Goal: Find specific page/section: Find specific page/section

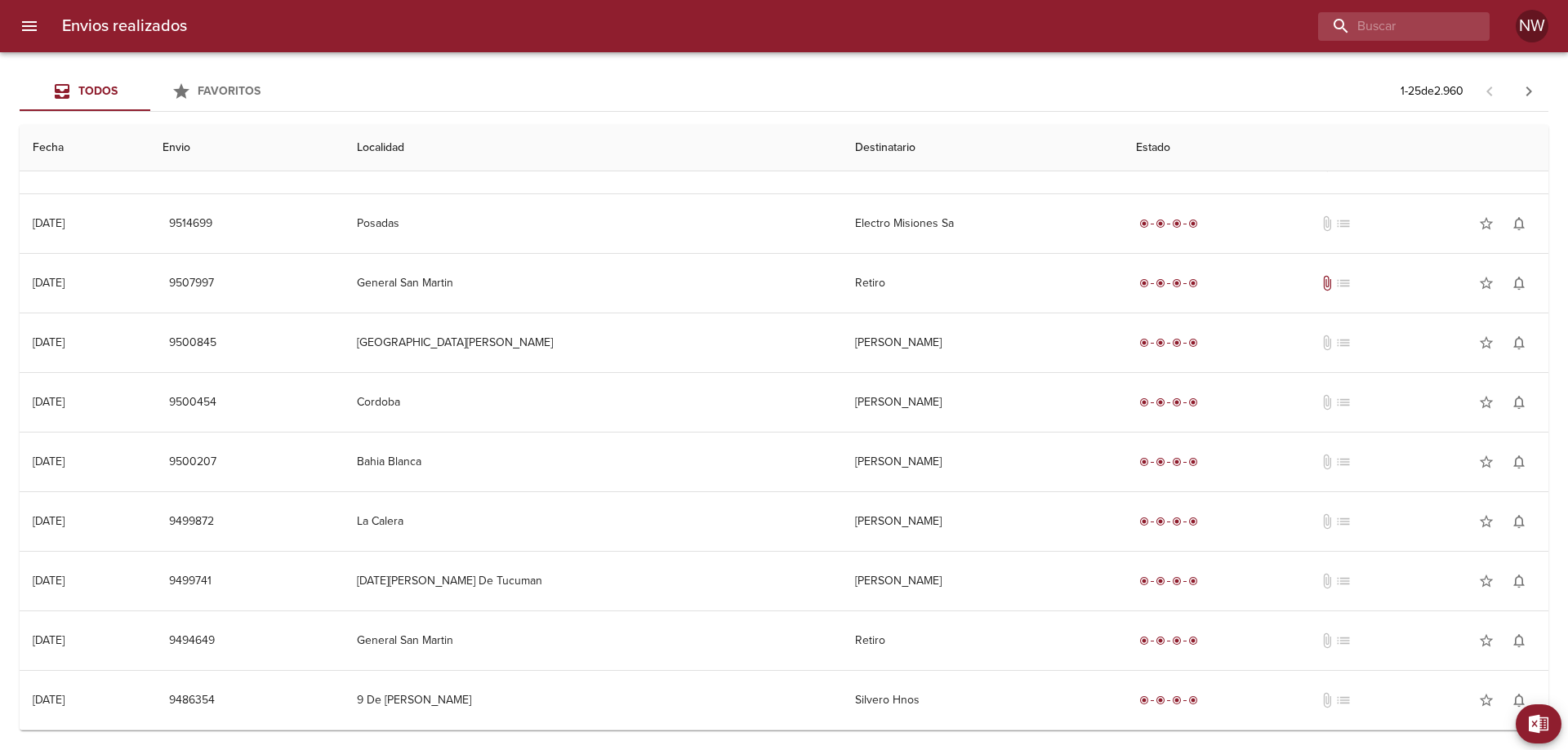
scroll to position [990, 0]
click at [1536, 94] on icon "button" at bounding box center [1528, 92] width 20 height 20
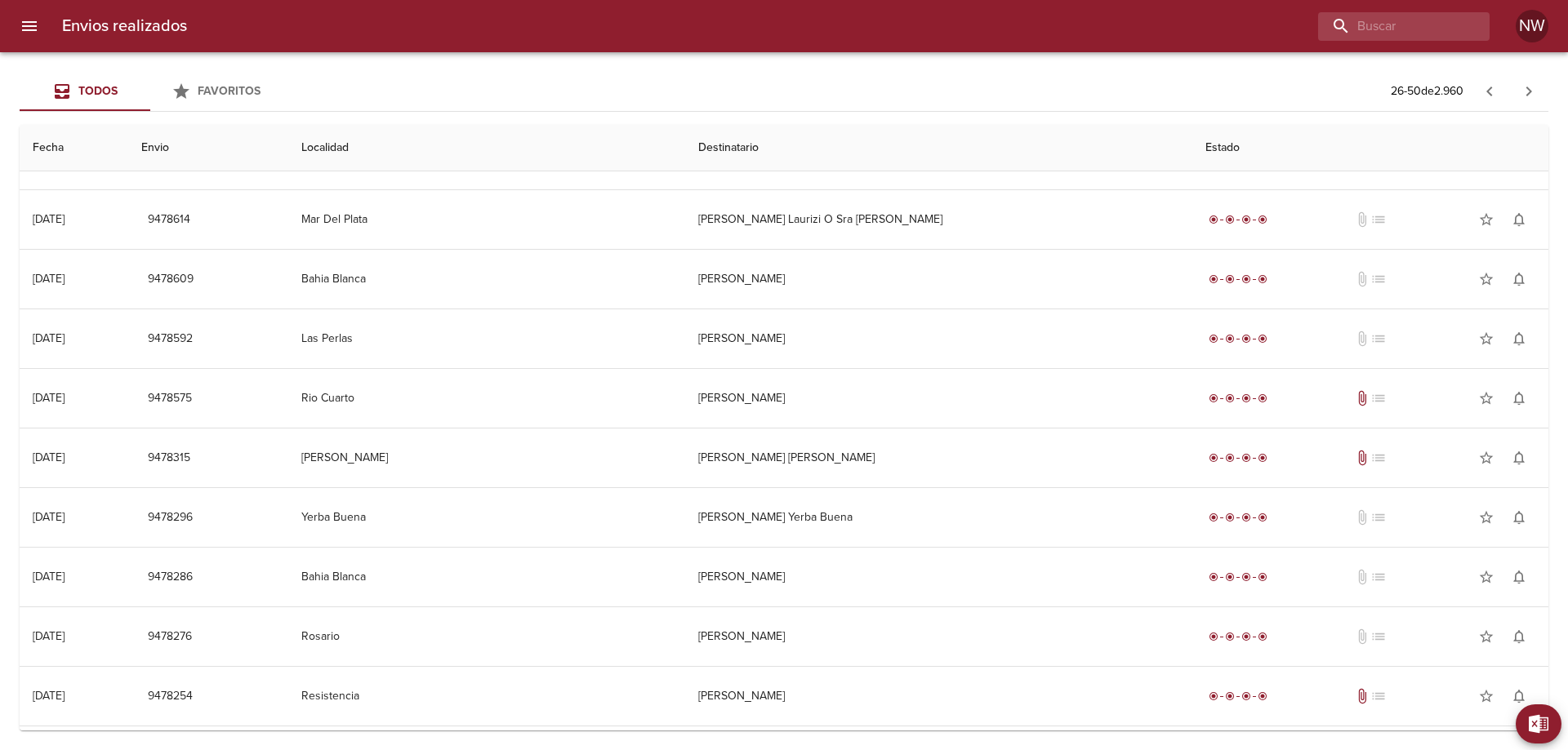
scroll to position [816, 0]
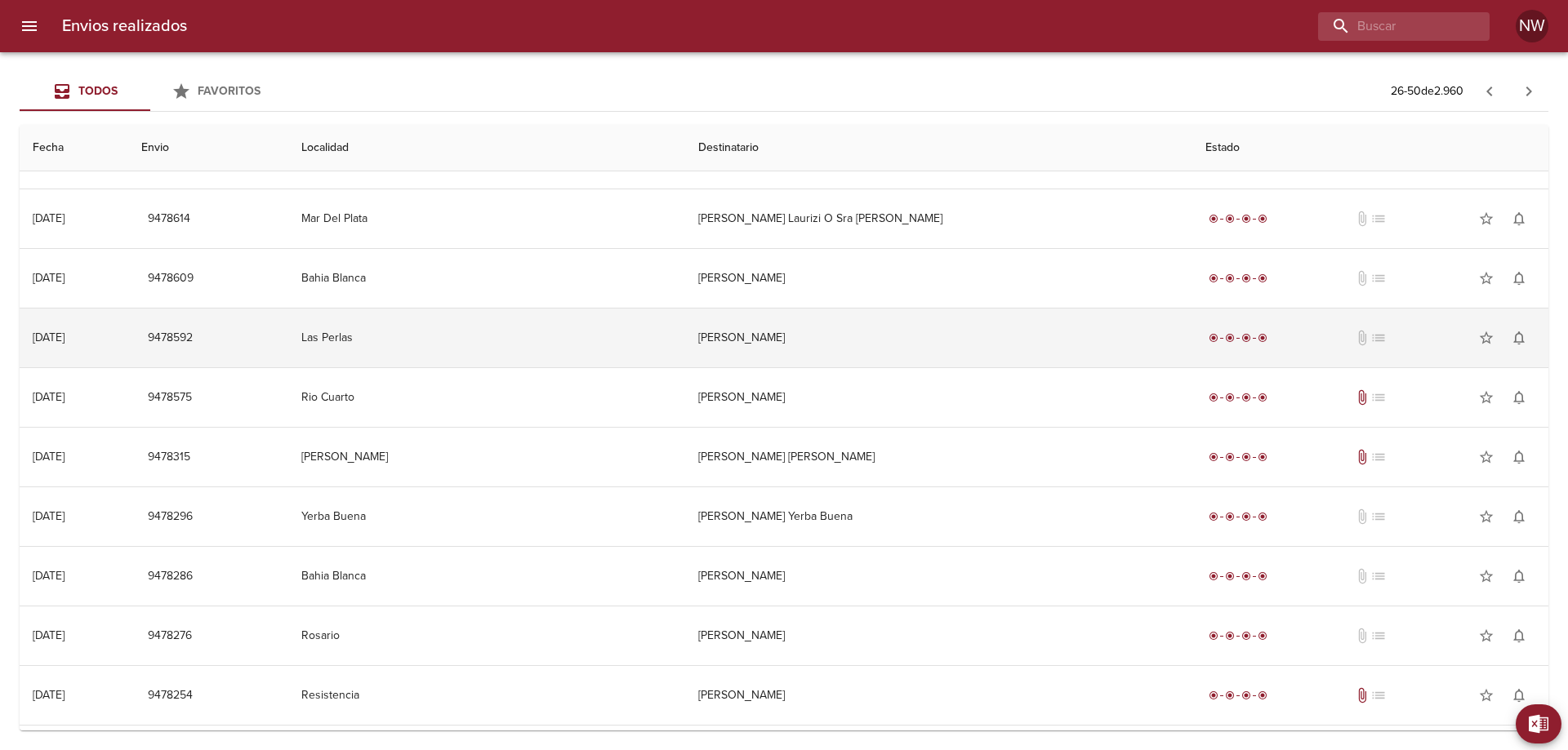
click at [831, 367] on td "[PERSON_NAME]" at bounding box center [938, 338] width 507 height 58
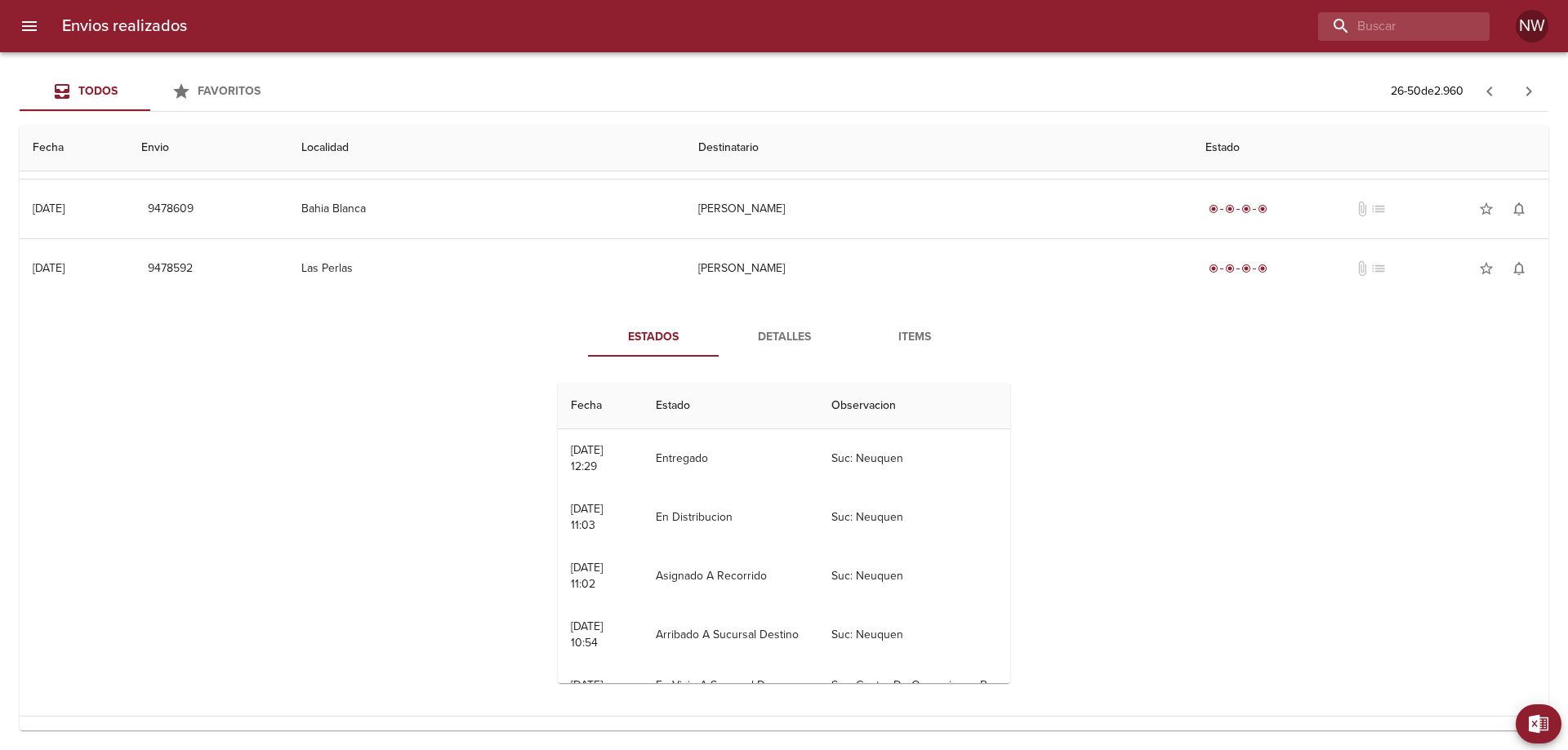
scroll to position [980, 0]
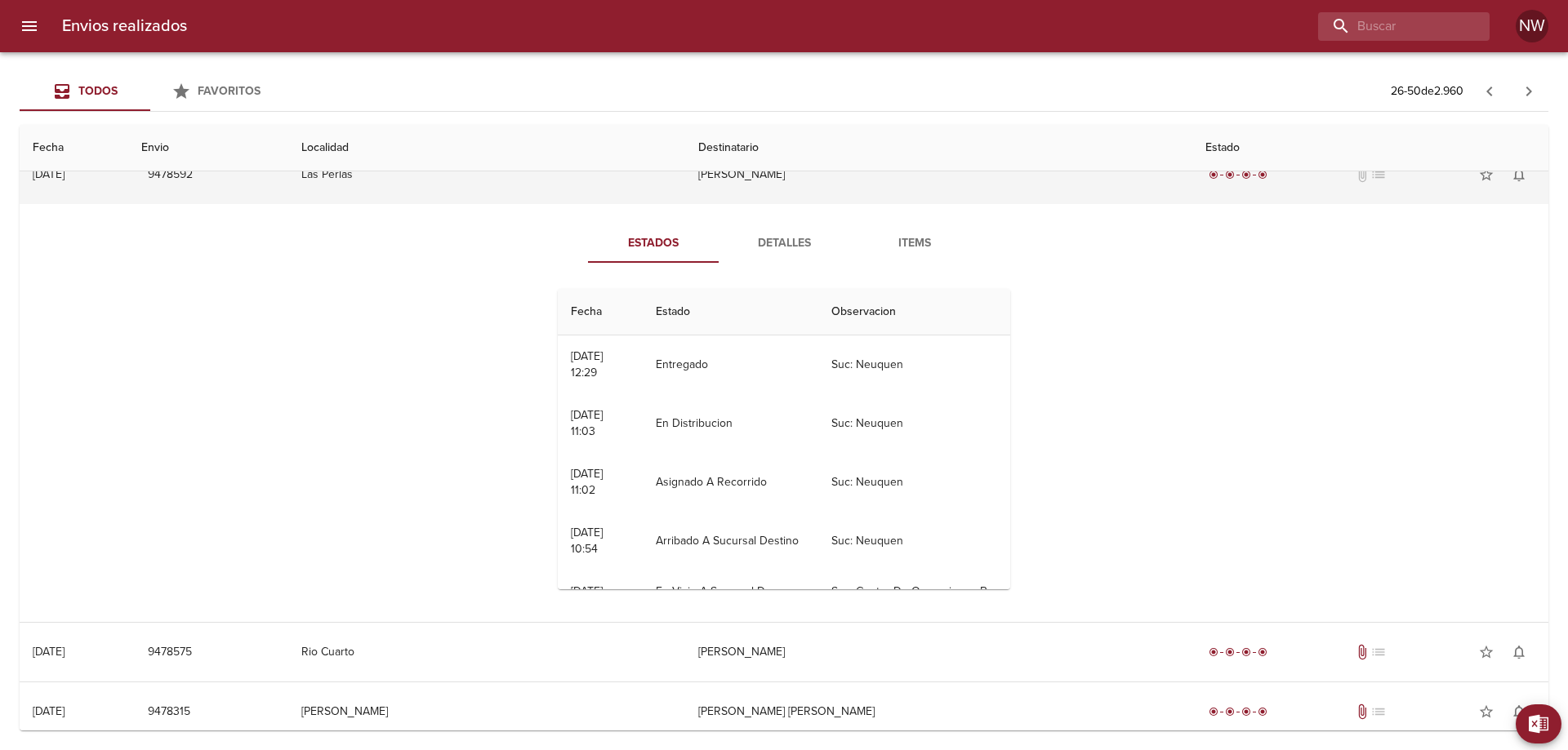
click at [830, 204] on td "[PERSON_NAME]" at bounding box center [938, 174] width 507 height 58
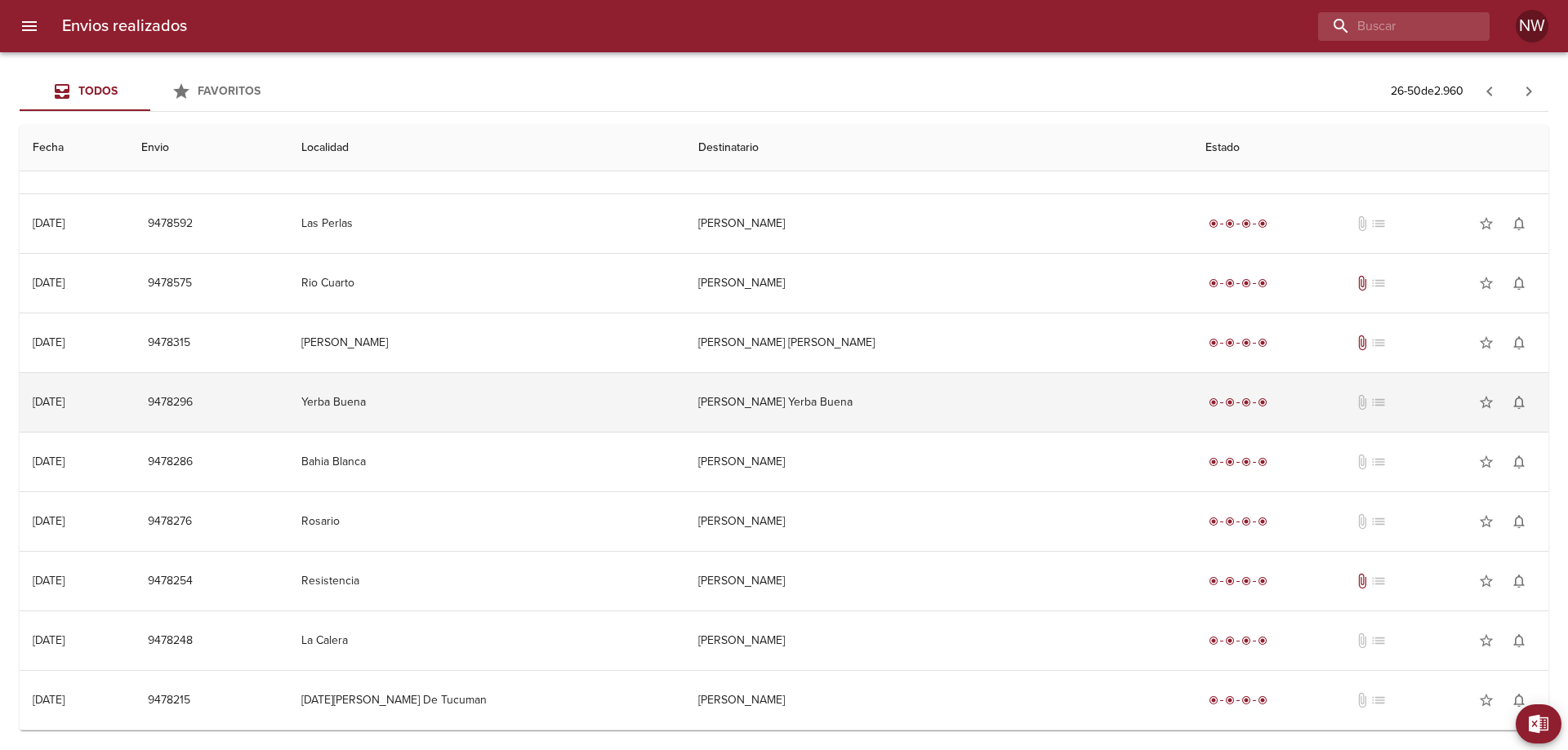
scroll to position [990, 0]
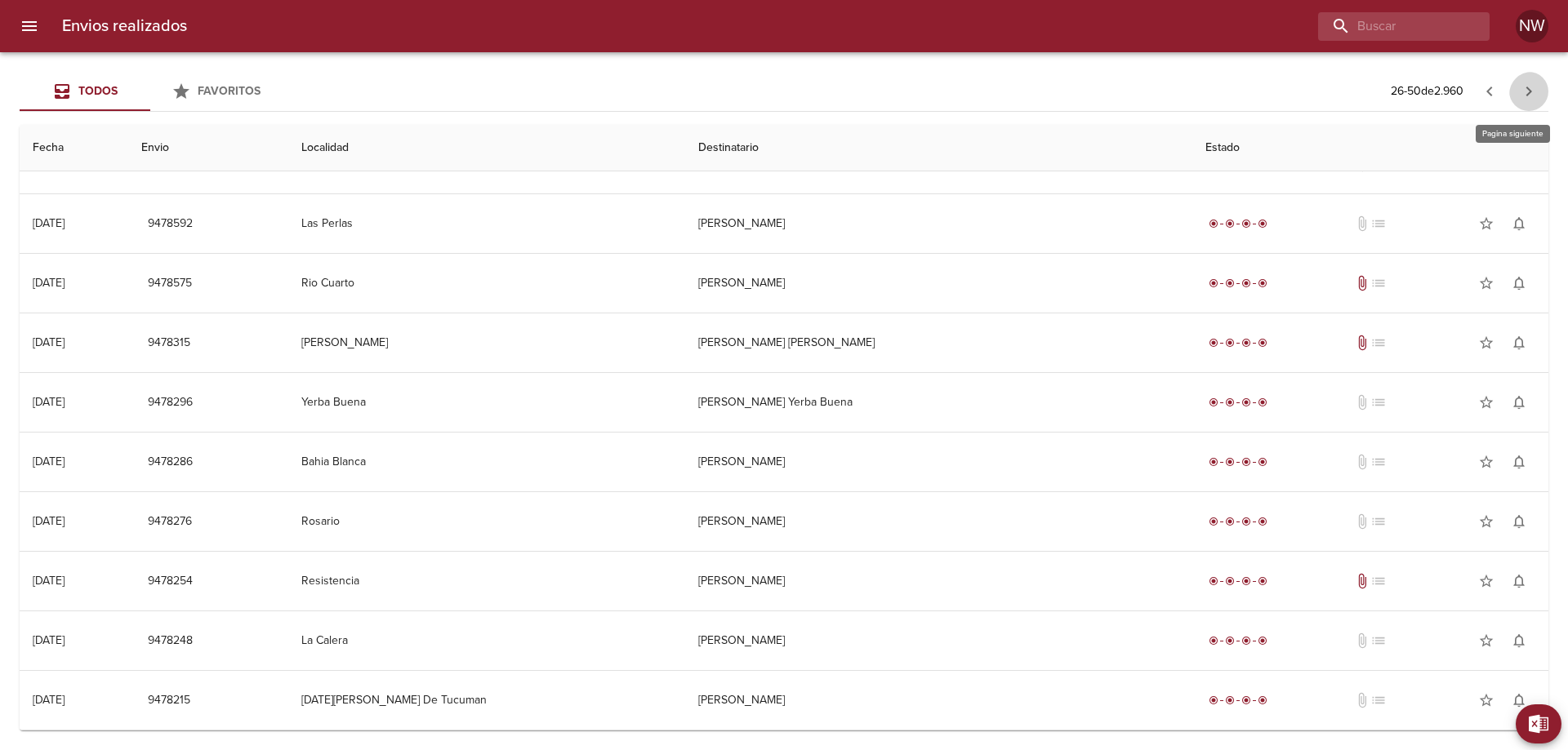
click at [1520, 94] on icon "button" at bounding box center [1528, 92] width 20 height 20
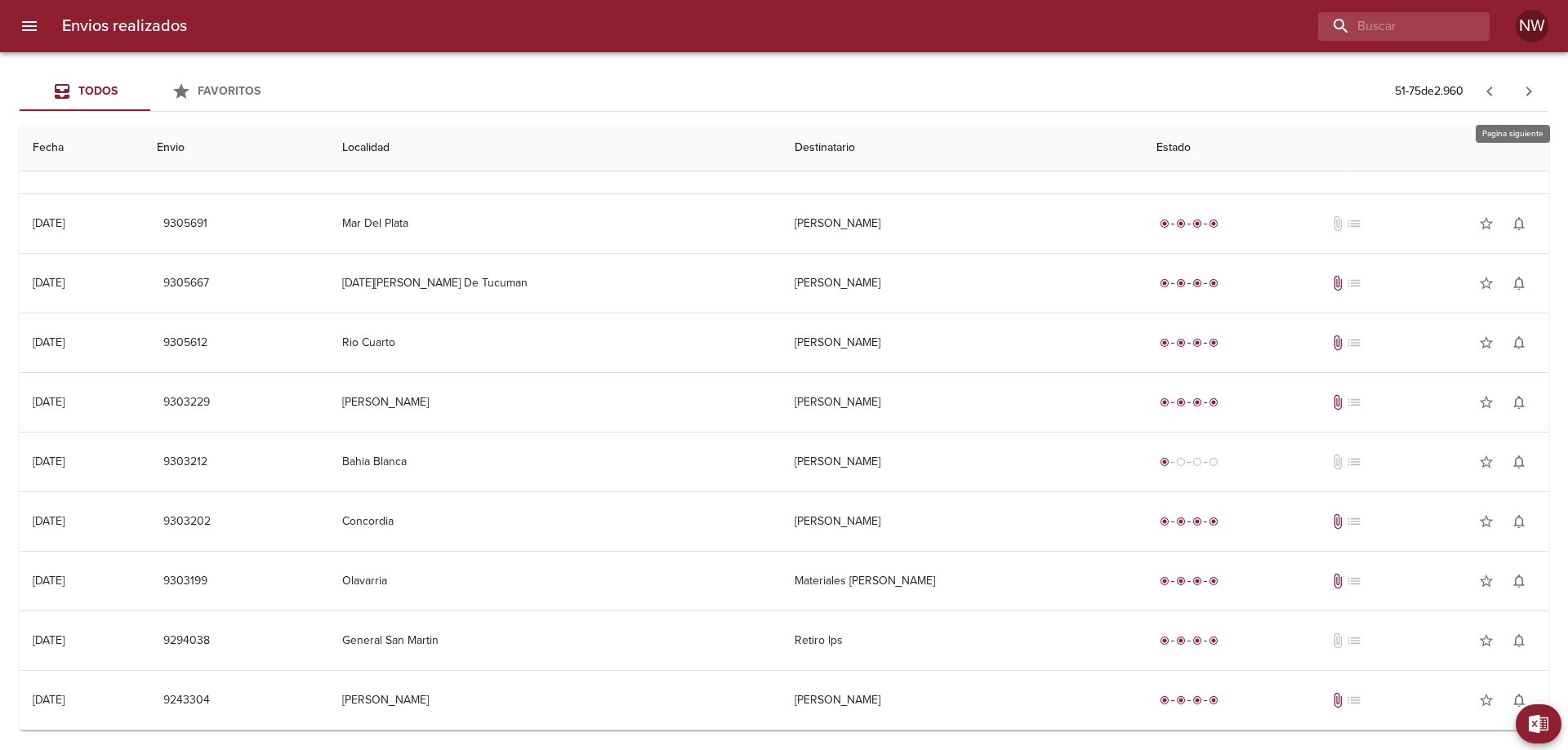
click at [1528, 86] on icon "button" at bounding box center [1528, 92] width 20 height 20
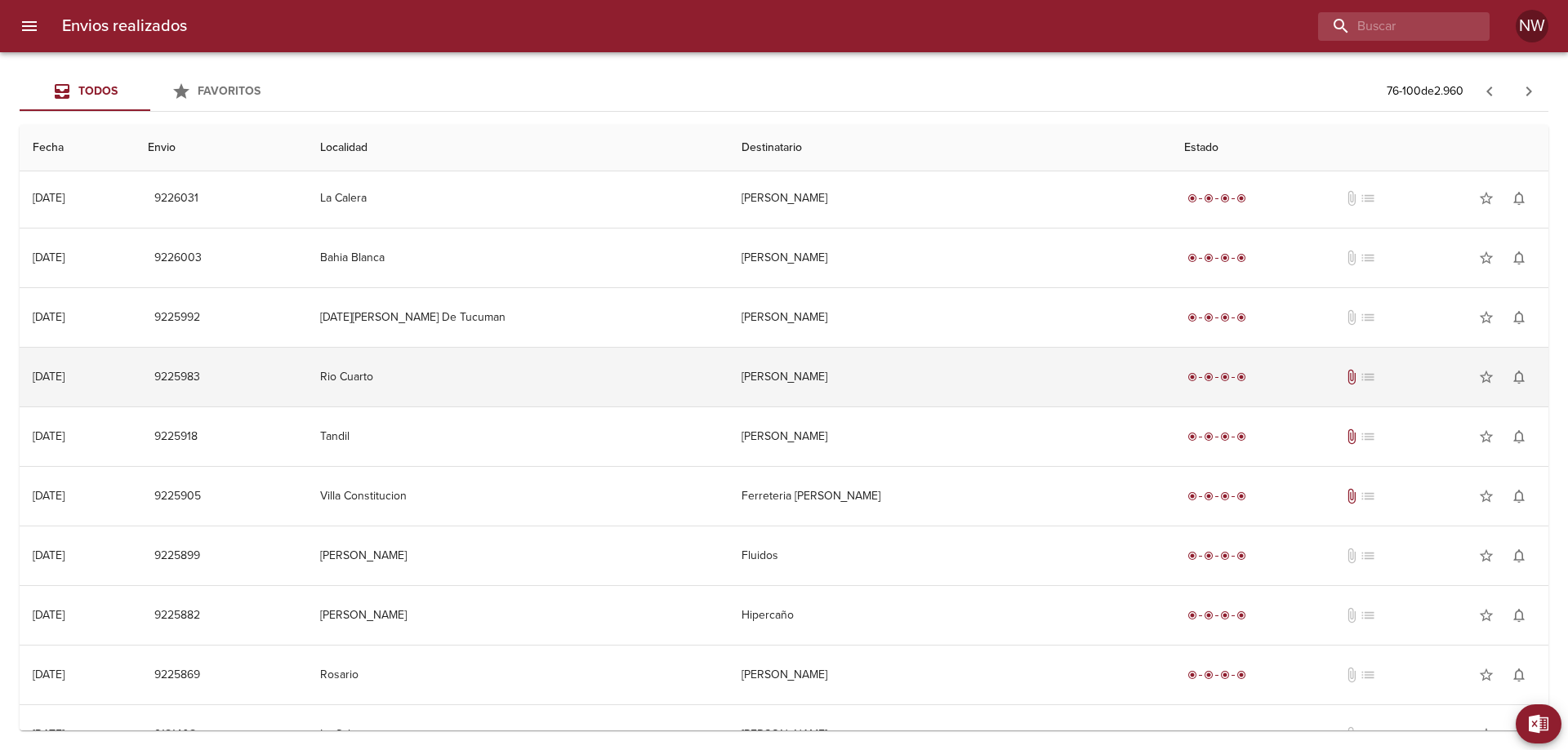
scroll to position [409, 0]
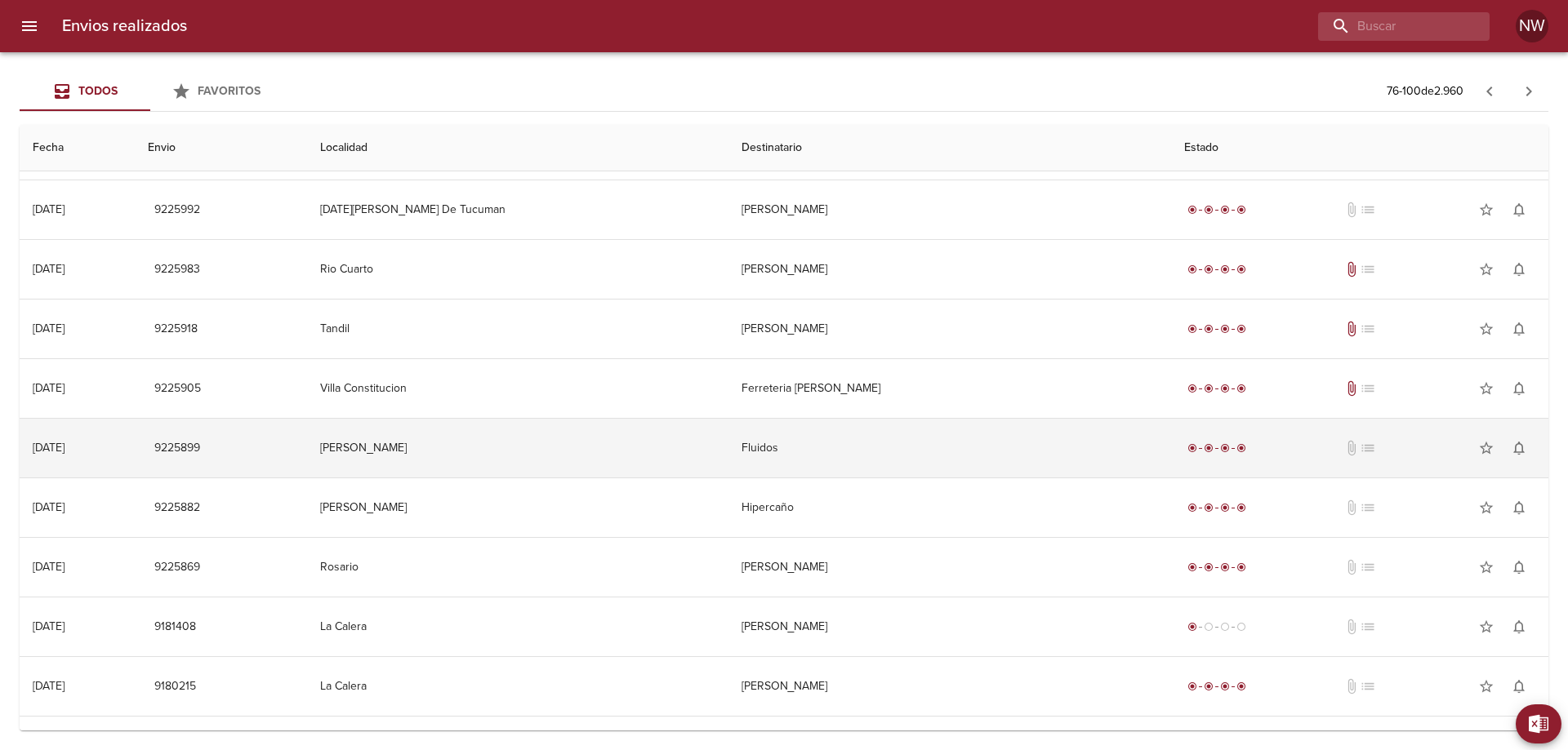
click at [845, 467] on td "Fluidos" at bounding box center [950, 447] width 444 height 58
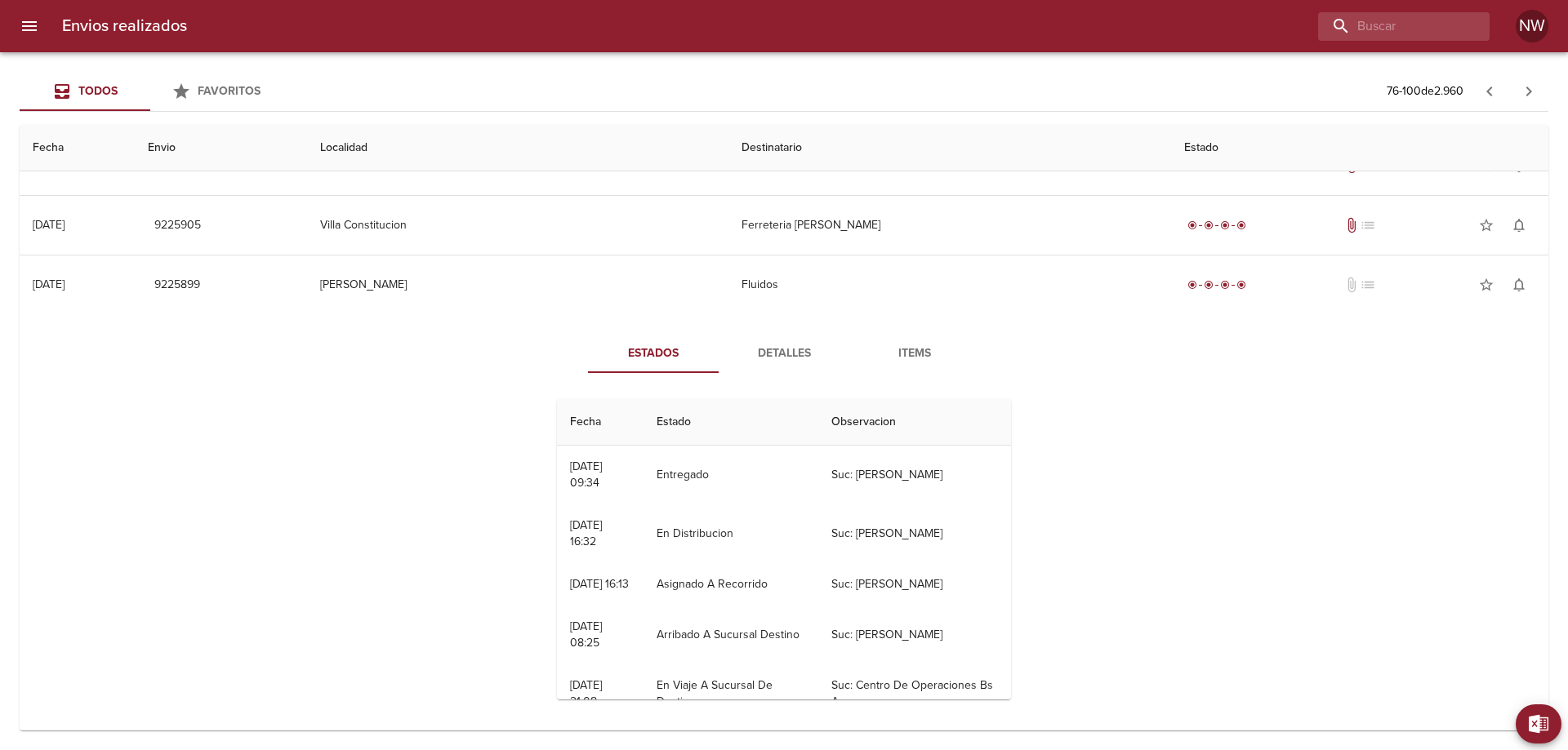
scroll to position [82, 0]
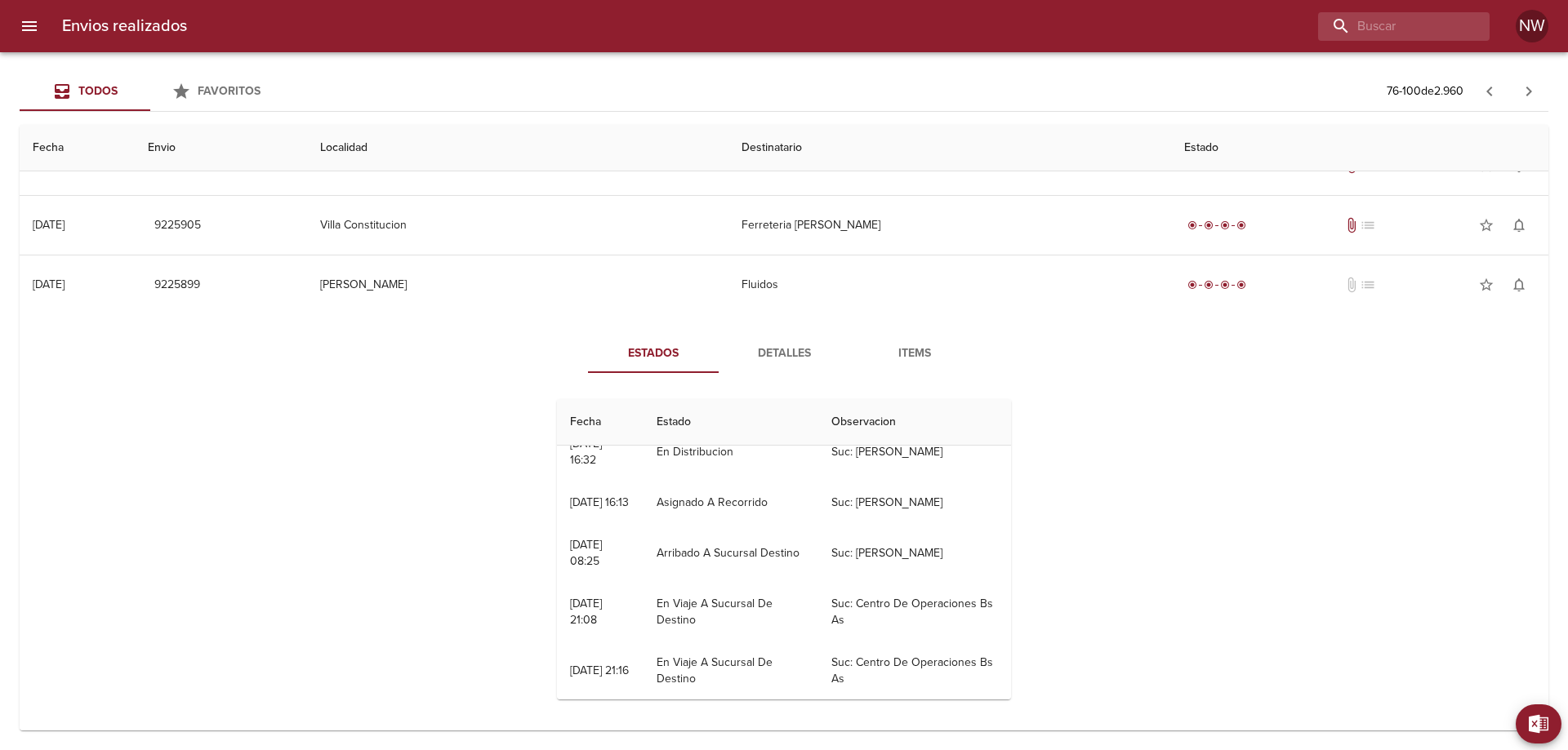
click at [808, 364] on span "Detalles" at bounding box center [784, 354] width 111 height 21
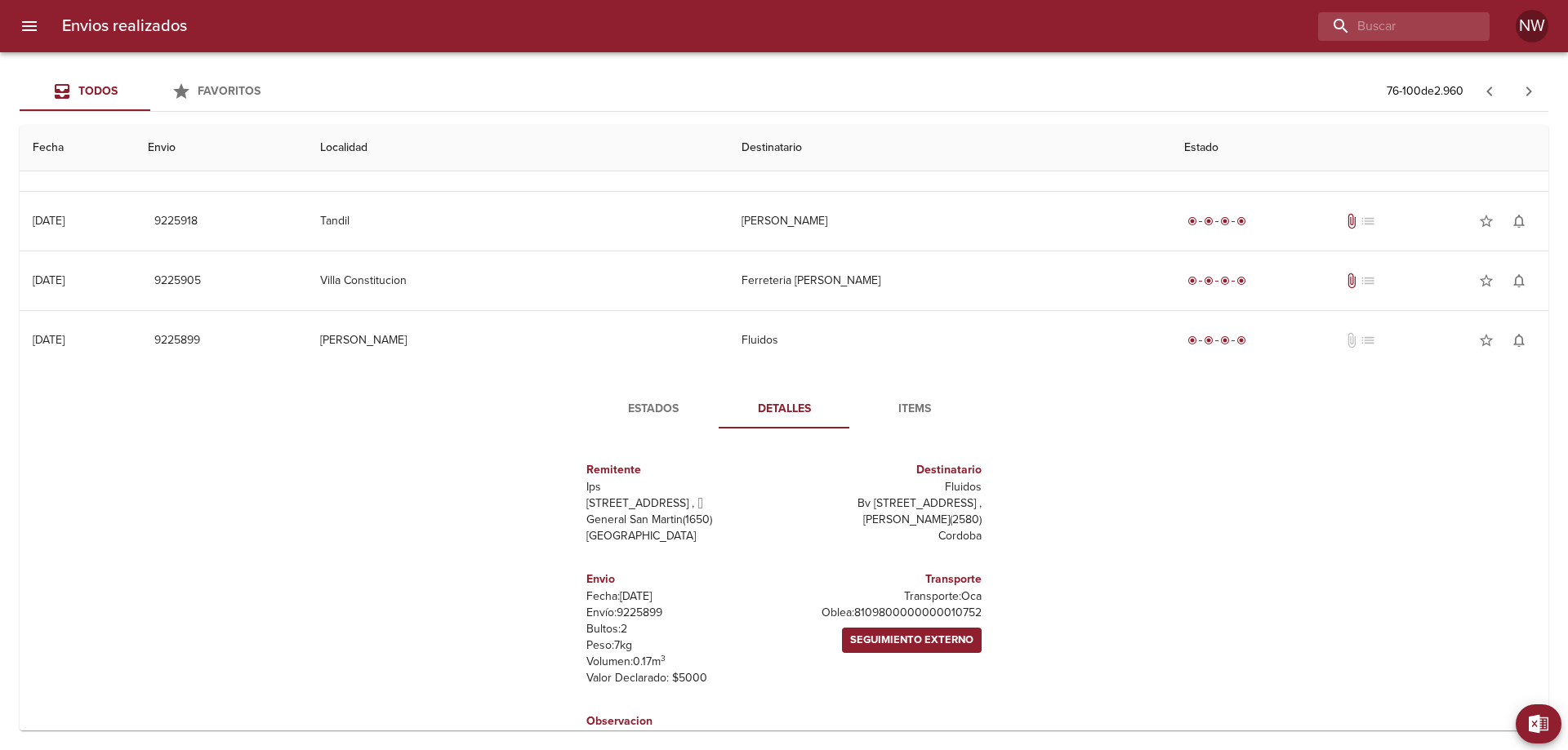
scroll to position [490, 0]
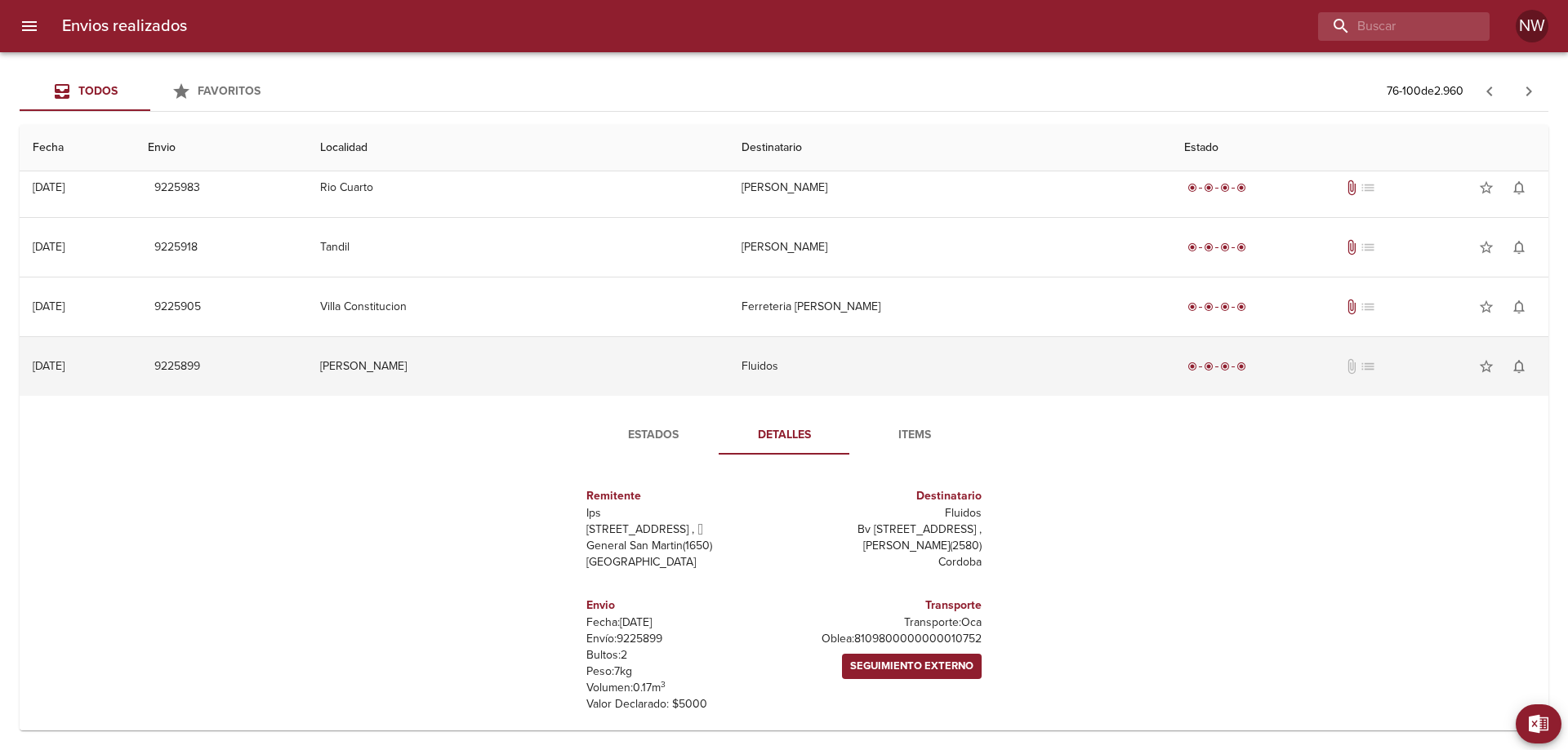
click at [825, 396] on td "Fluidos" at bounding box center [950, 366] width 444 height 58
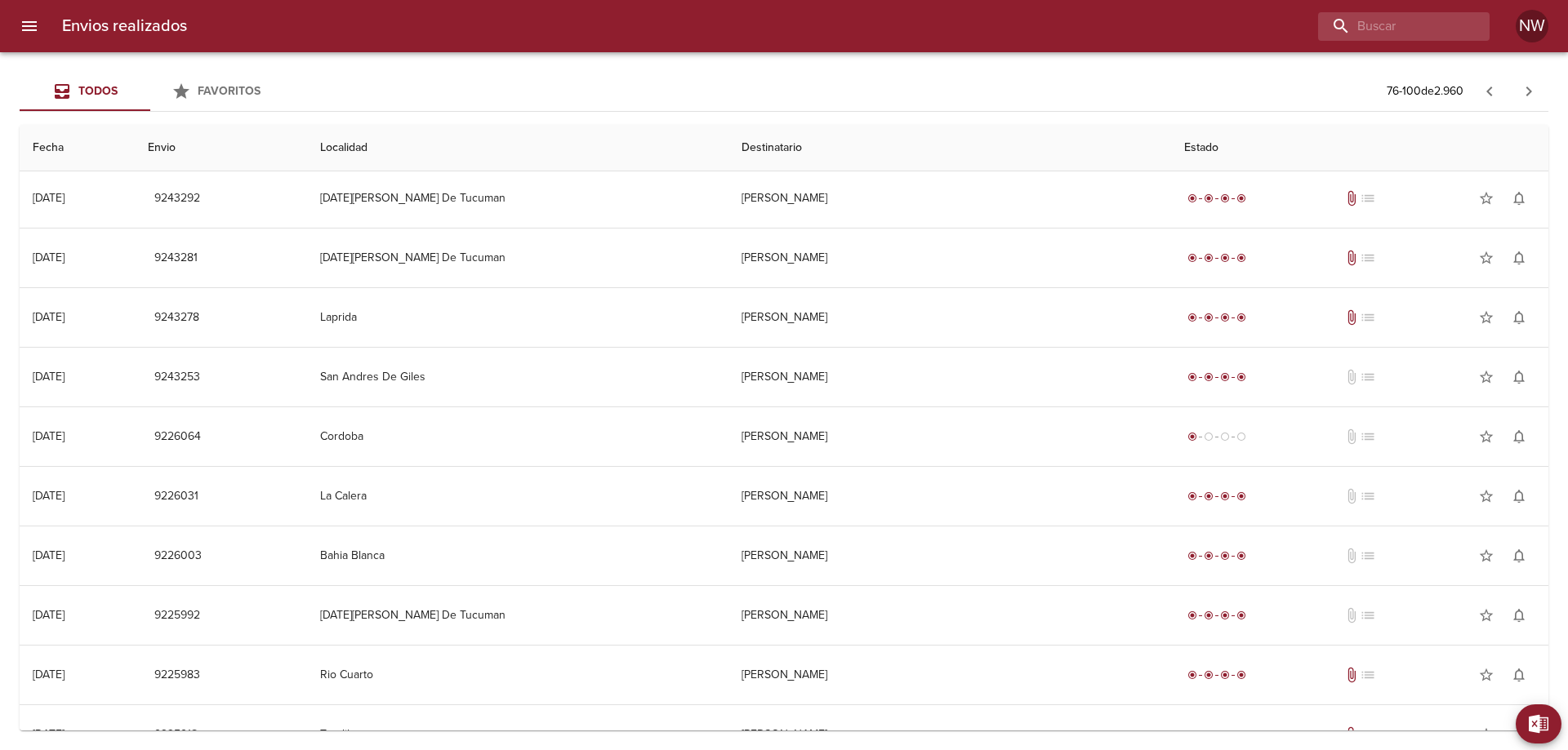
scroll to position [0, 0]
click at [1489, 91] on icon "button" at bounding box center [1489, 92] width 20 height 20
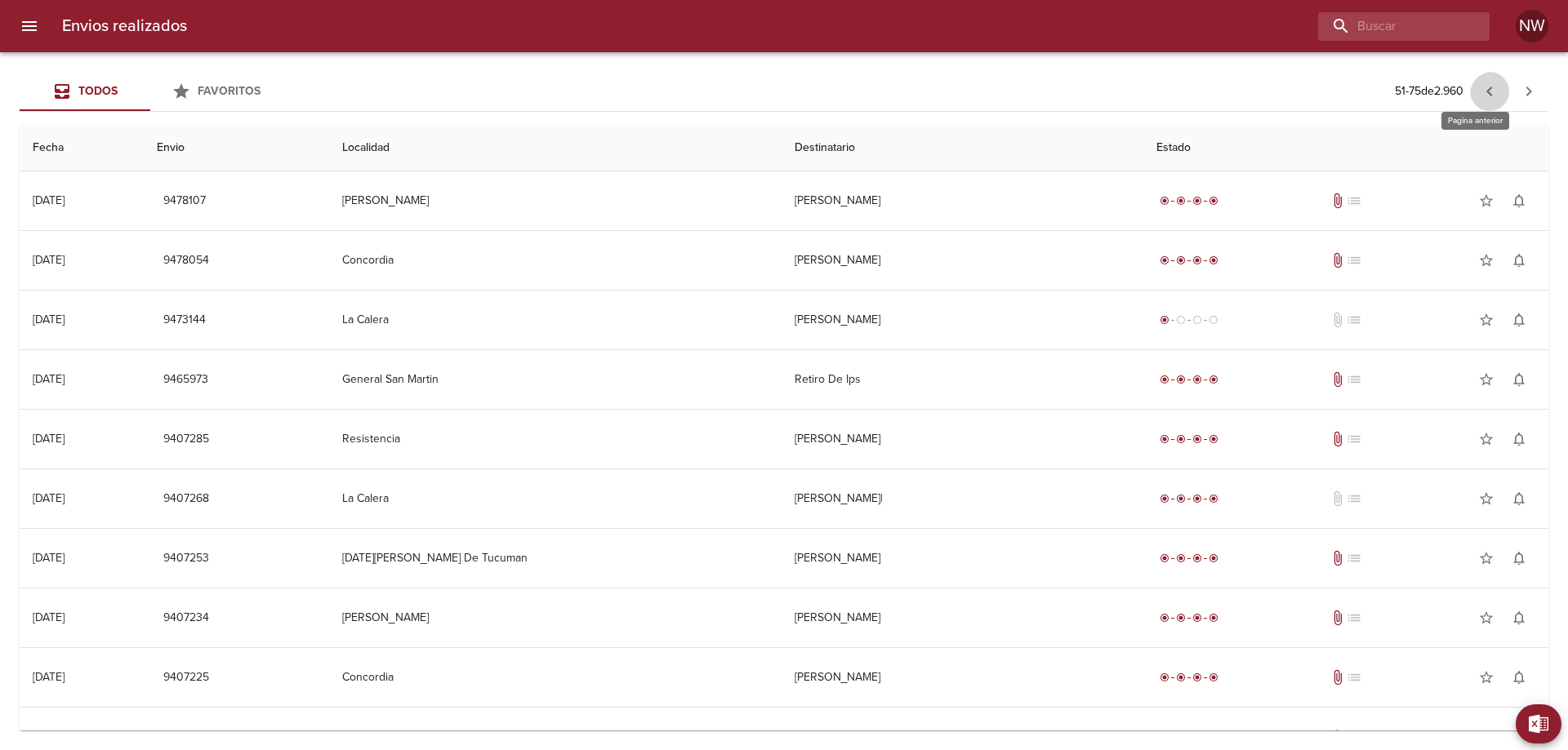
click at [1484, 91] on icon "button" at bounding box center [1489, 92] width 20 height 20
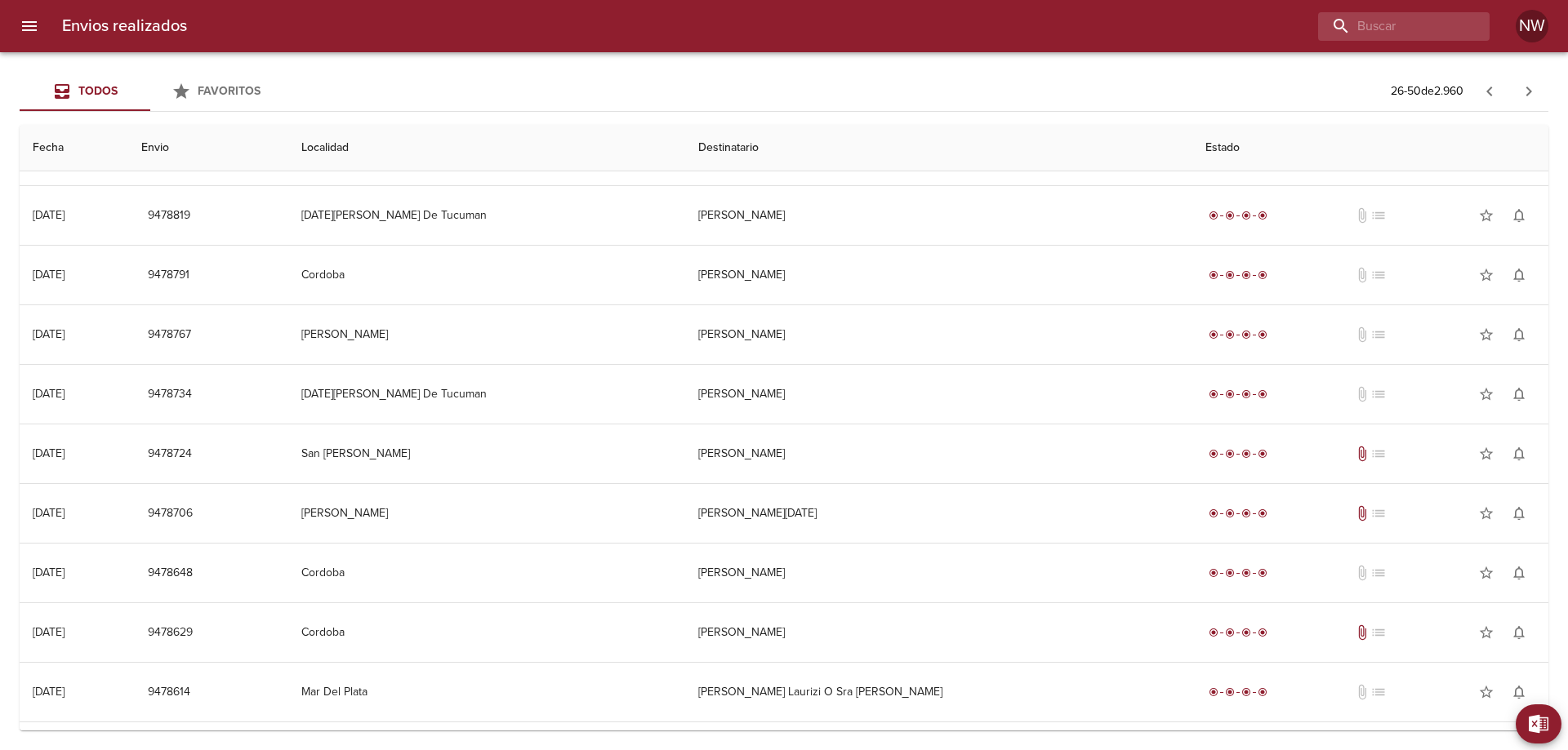
scroll to position [581, 0]
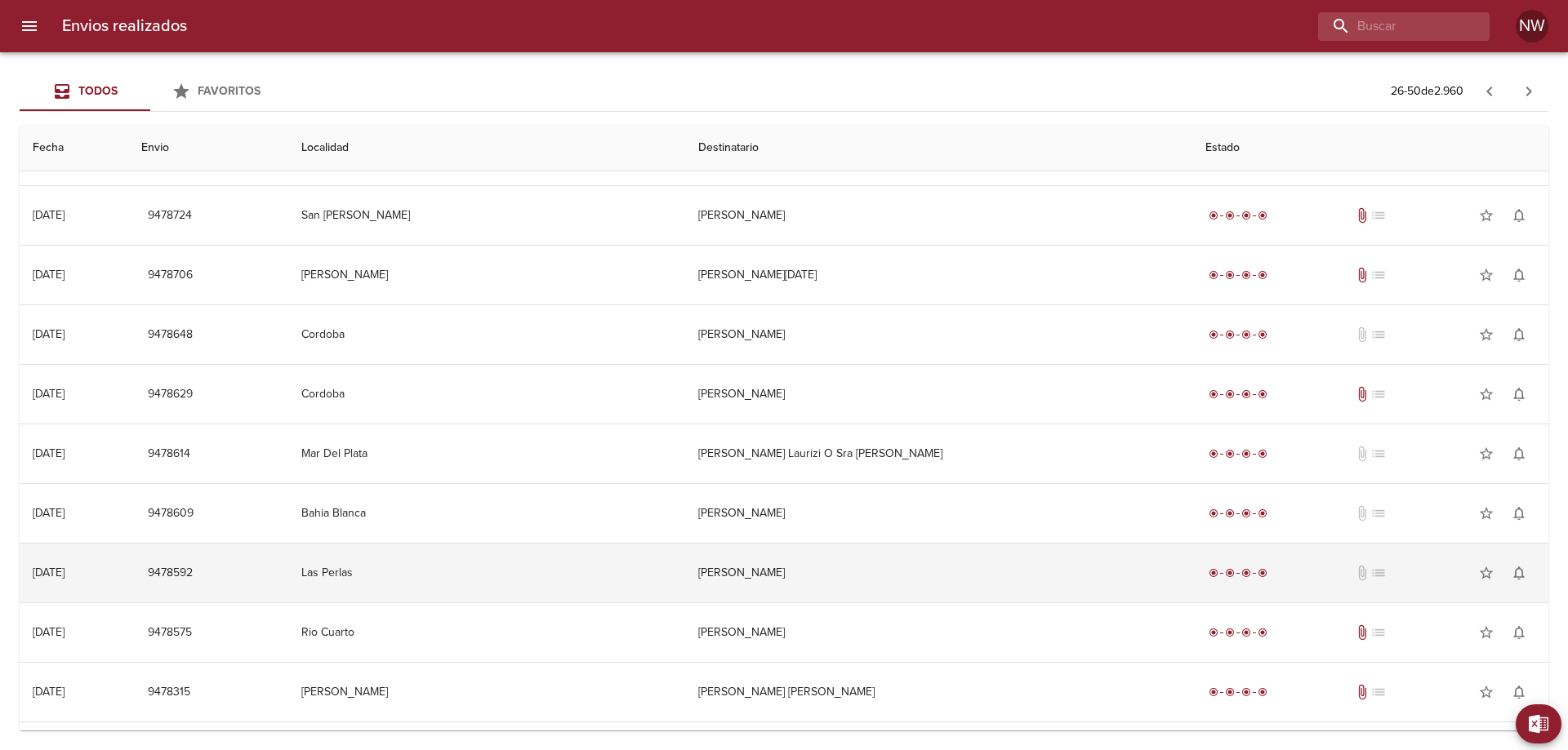
click at [842, 603] on td "[PERSON_NAME]" at bounding box center [938, 572] width 507 height 58
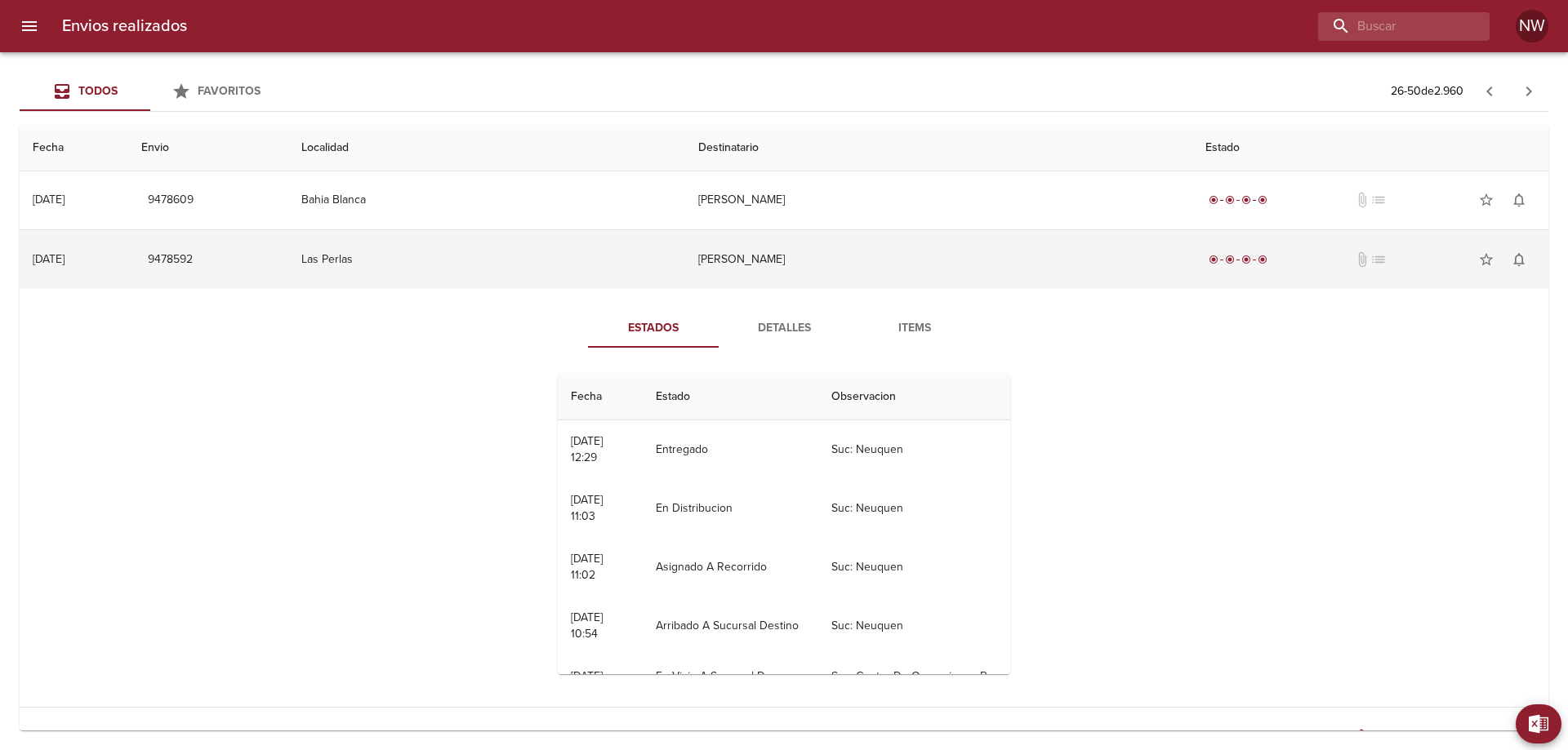
scroll to position [908, 0]
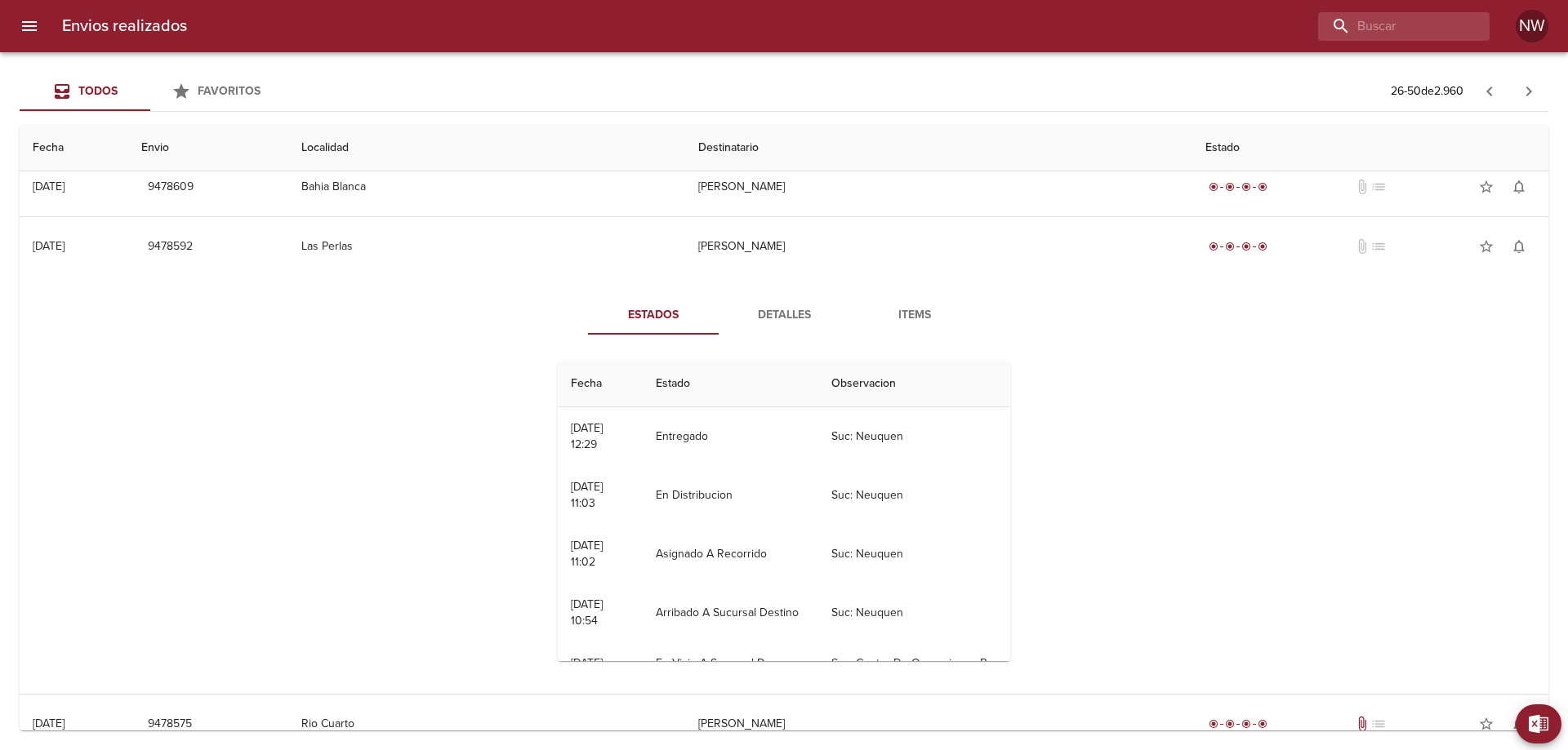
click at [805, 326] on span "Detalles" at bounding box center [784, 315] width 111 height 21
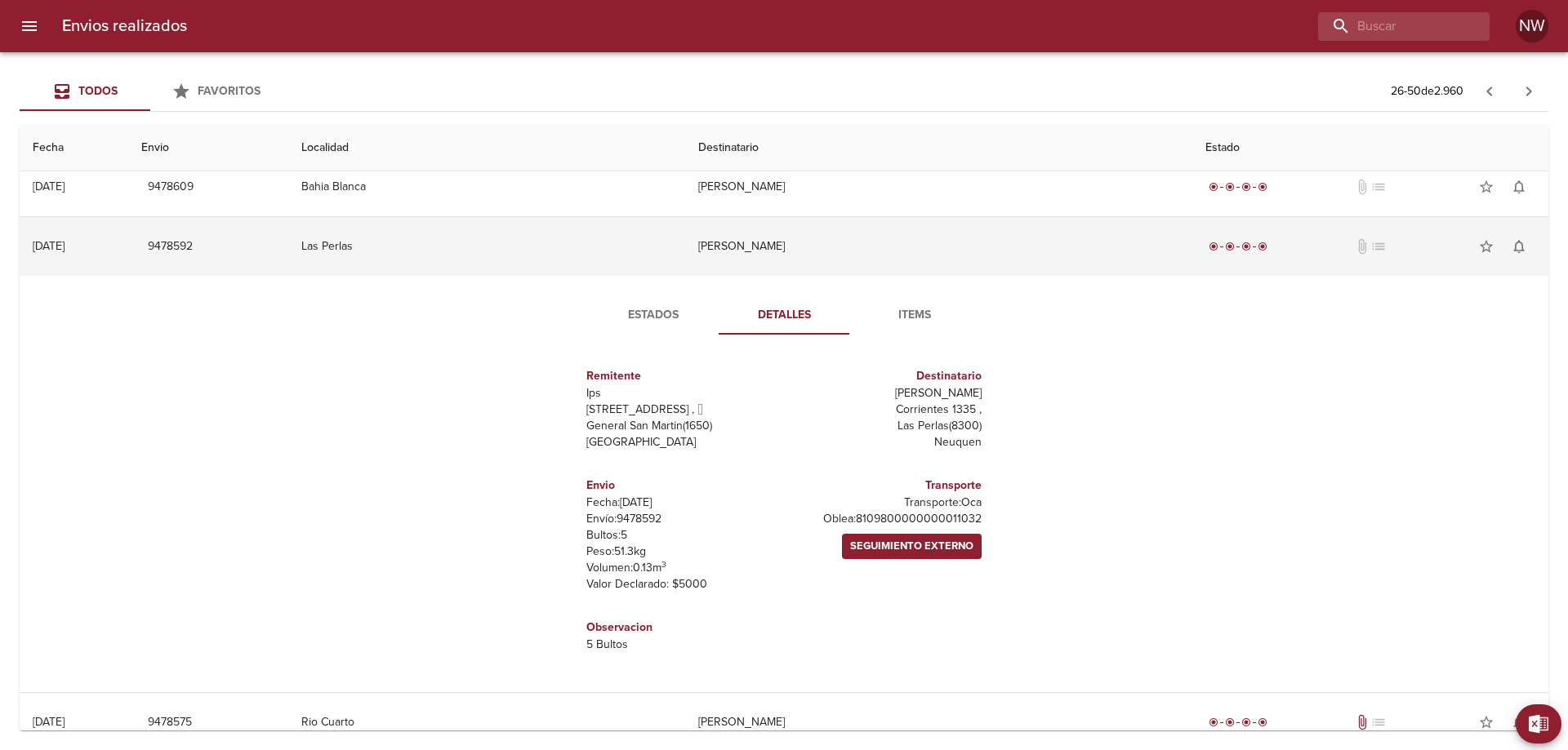
click at [835, 276] on td "[PERSON_NAME]" at bounding box center [938, 246] width 507 height 58
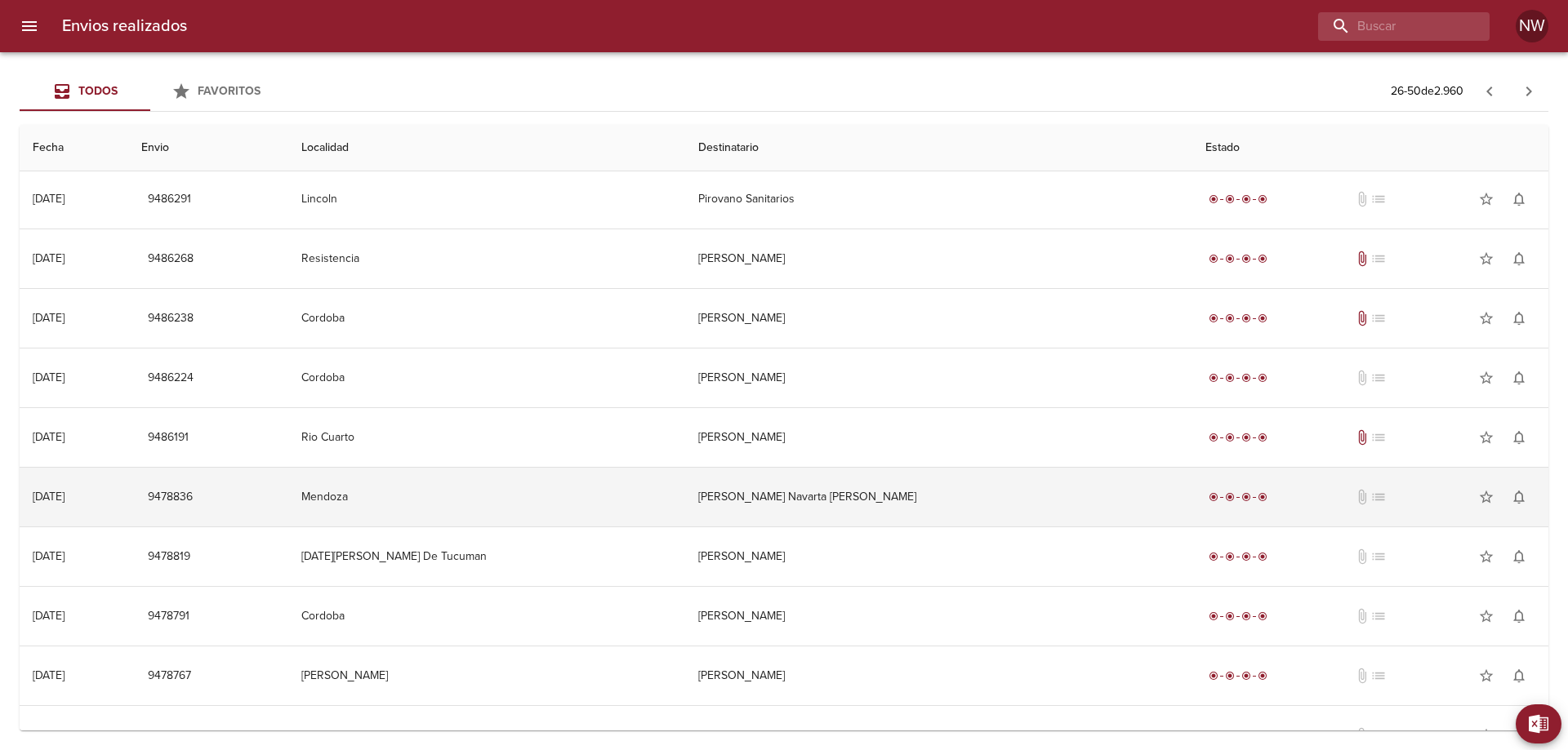
scroll to position [0, 0]
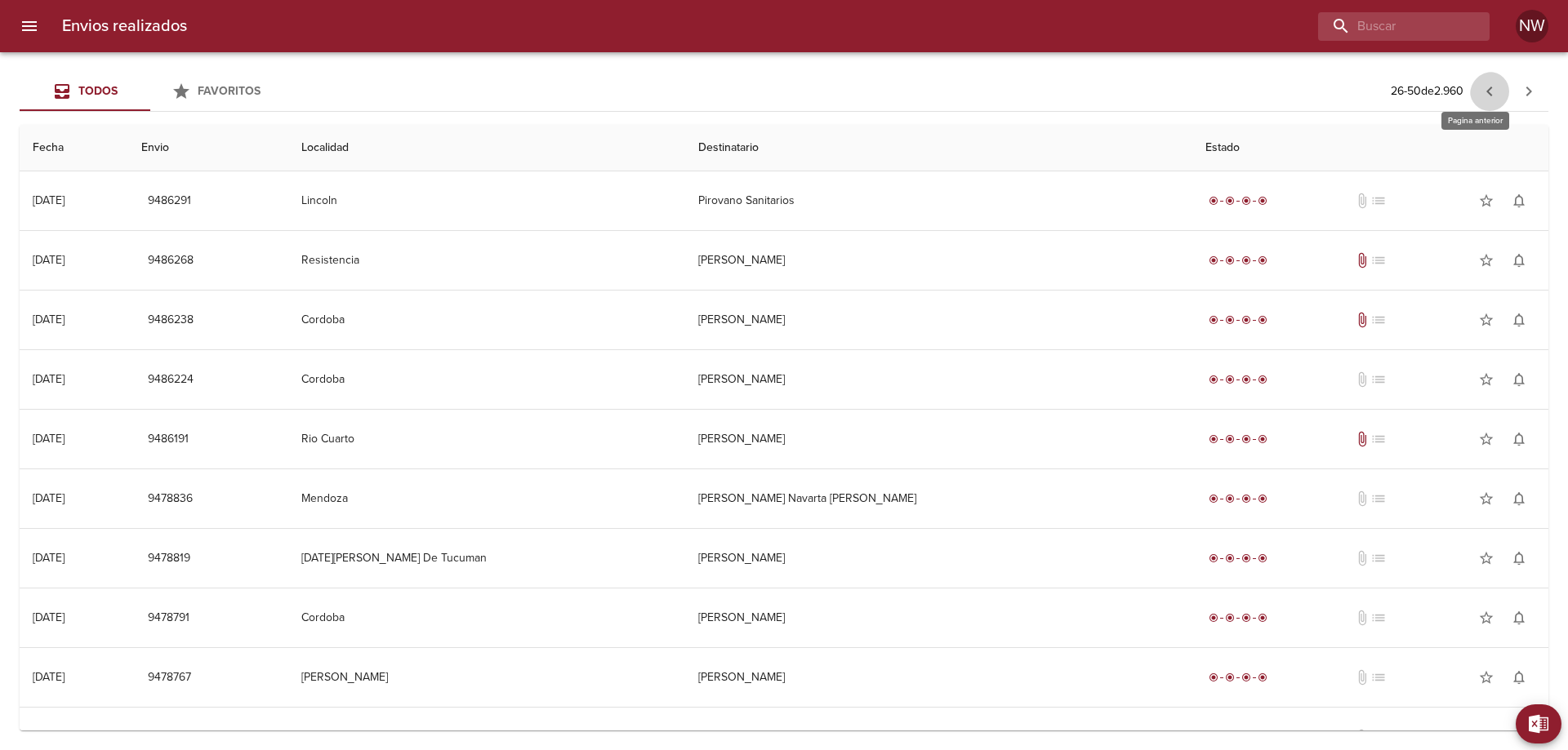
click at [1484, 90] on icon "button" at bounding box center [1489, 92] width 20 height 20
